Goal: Task Accomplishment & Management: Manage account settings

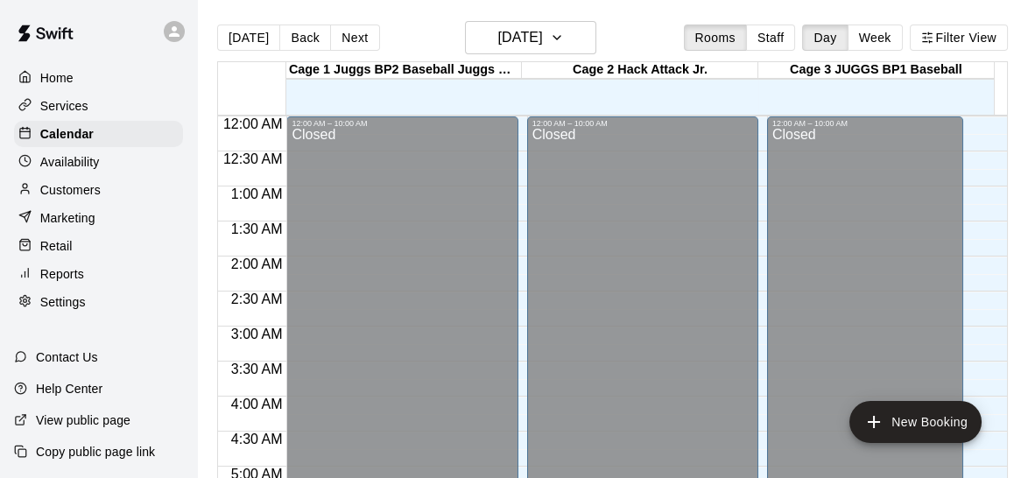
scroll to position [923, 0]
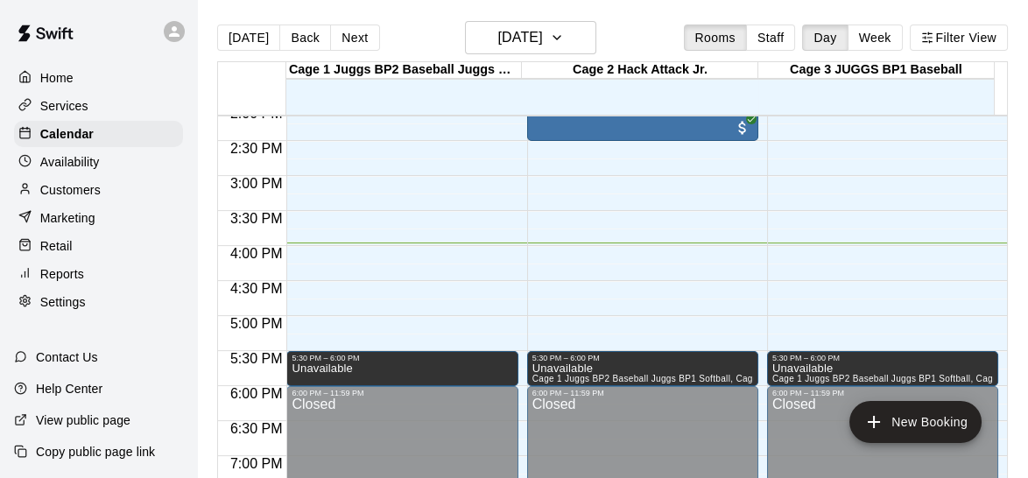
scroll to position [987, 0]
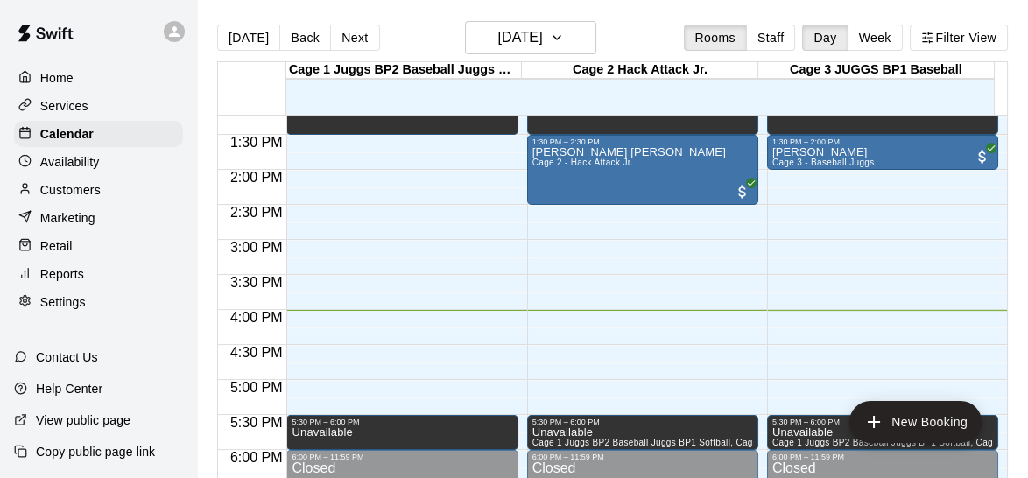
scroll to position [931, 0]
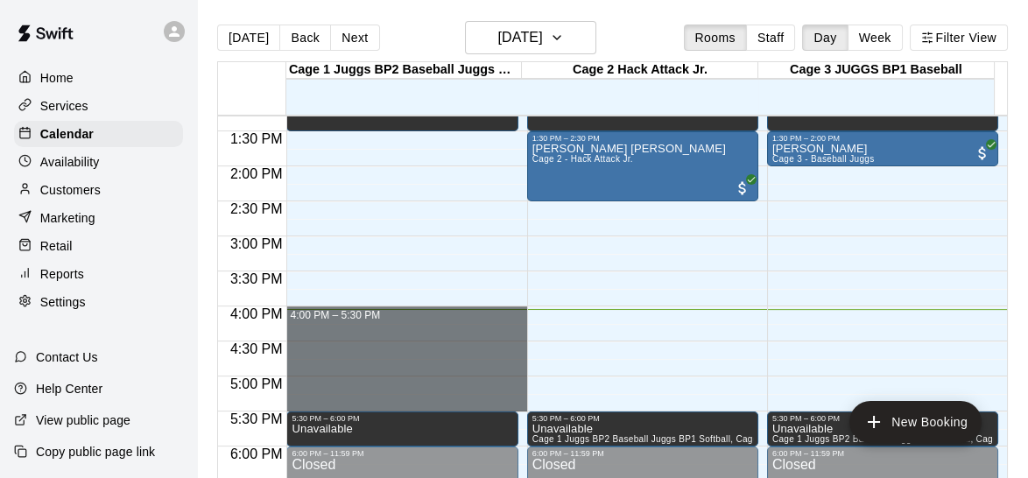
drag, startPoint x: 291, startPoint y: 308, endPoint x: 362, endPoint y: 398, distance: 114.7
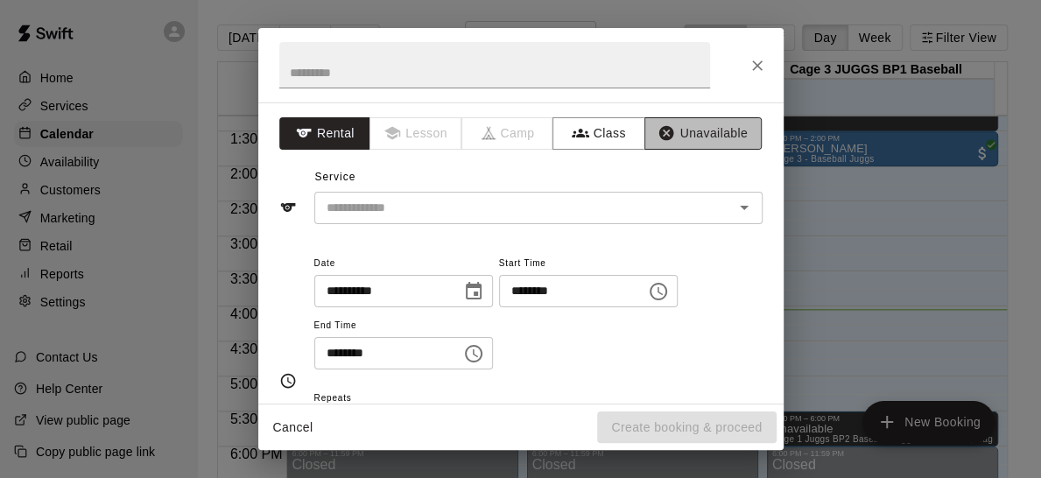
click at [664, 123] on button "Unavailable" at bounding box center [702, 133] width 117 height 32
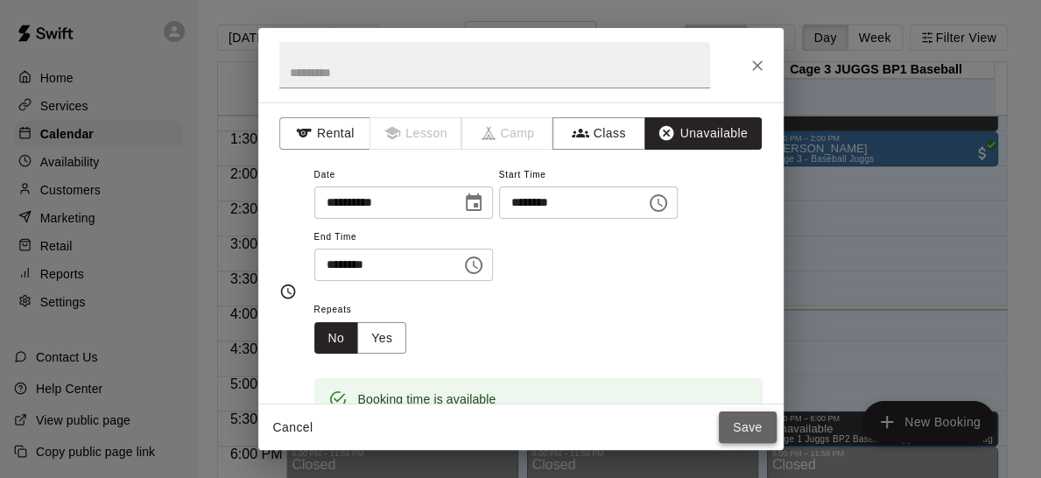
click at [741, 429] on button "Save" at bounding box center [748, 427] width 58 height 32
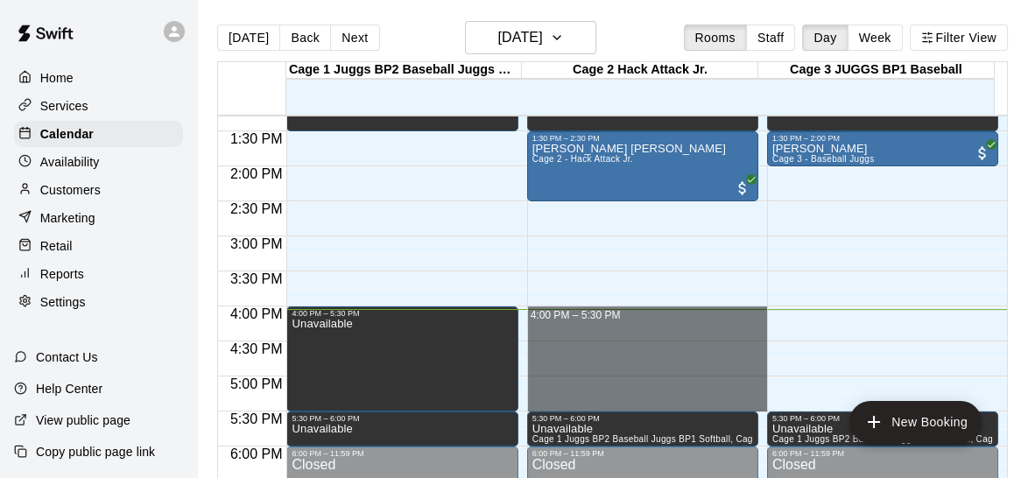
drag, startPoint x: 524, startPoint y: 306, endPoint x: 585, endPoint y: 407, distance: 117.4
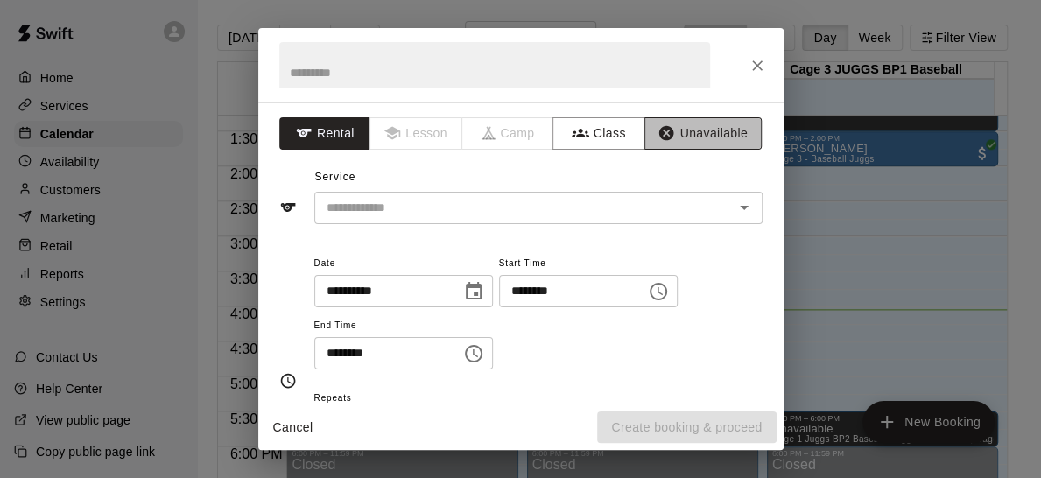
click at [694, 128] on button "Unavailable" at bounding box center [702, 133] width 117 height 32
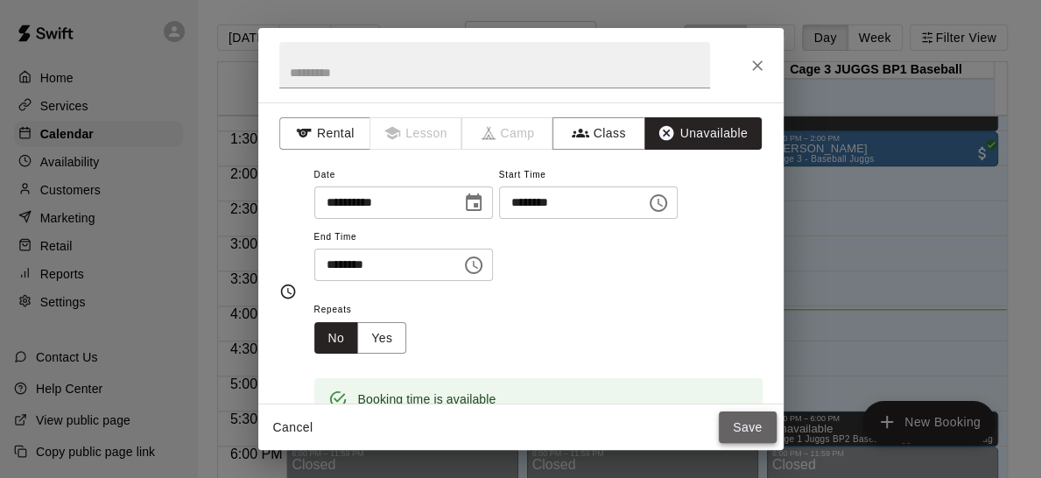
click at [741, 431] on button "Save" at bounding box center [748, 427] width 58 height 32
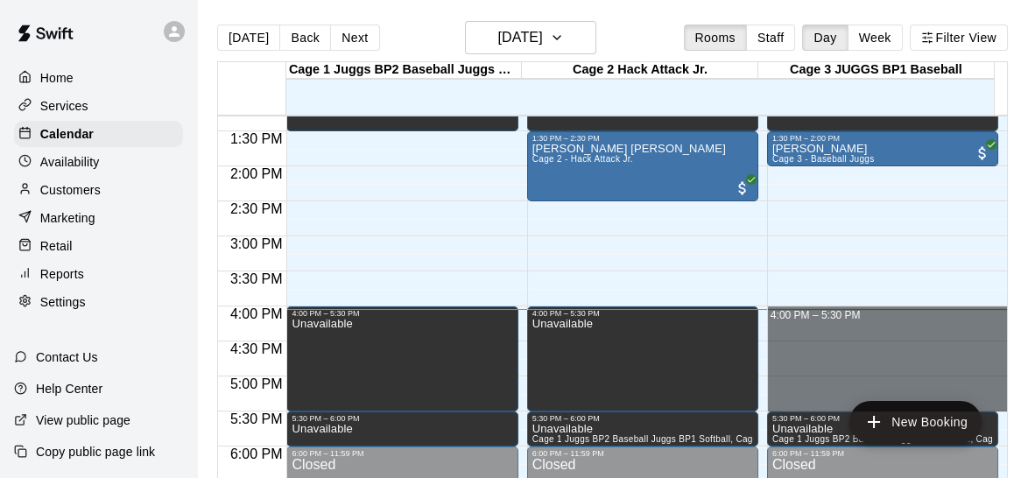
drag, startPoint x: 764, startPoint y: 315, endPoint x: 792, endPoint y: 411, distance: 99.4
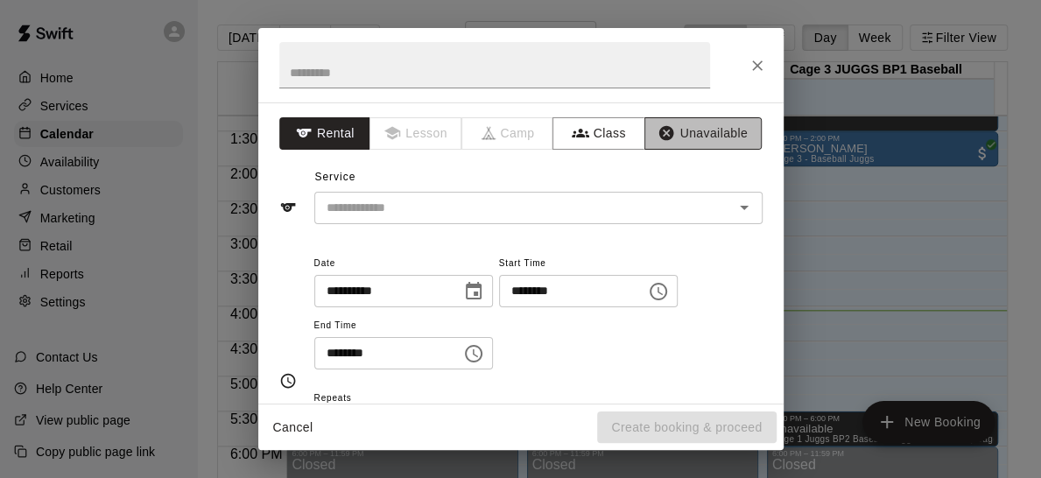
click at [694, 133] on button "Unavailable" at bounding box center [702, 133] width 117 height 32
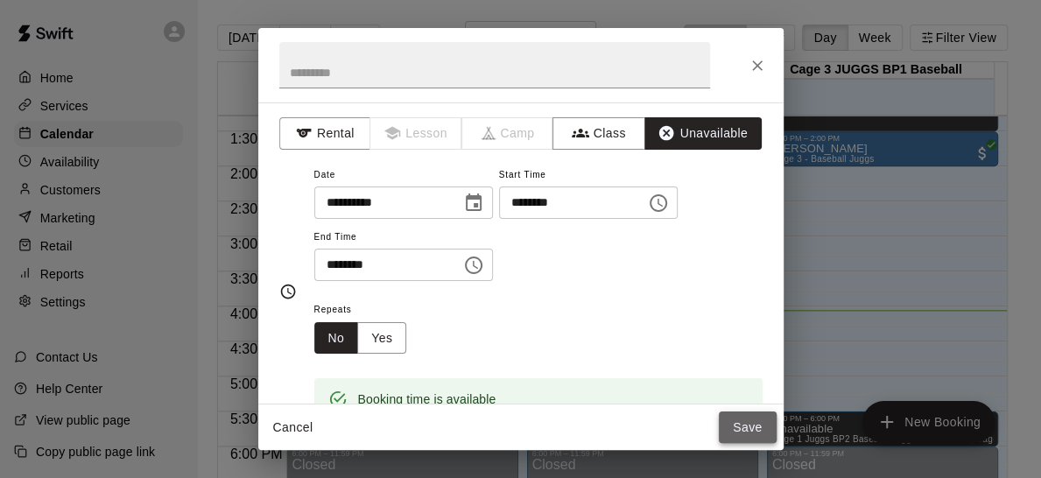
click at [734, 424] on button "Save" at bounding box center [748, 427] width 58 height 32
